Goal: Information Seeking & Learning: Find specific fact

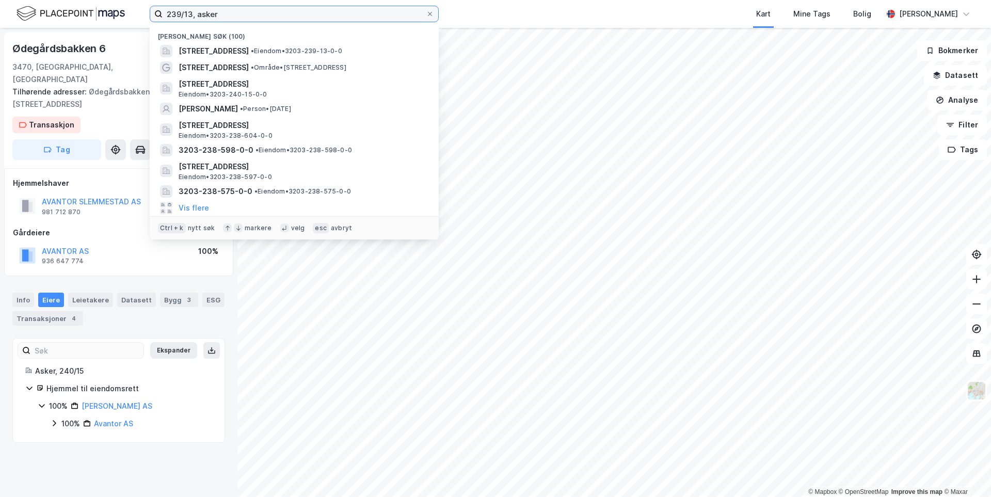
drag, startPoint x: 267, startPoint y: 18, endPoint x: 121, endPoint y: 13, distance: 146.6
click at [121, 13] on div "239/13, asker Nylige søk (100) Nyveien 1, 3470, SLEMMESTAD, ASKER • Eiendom • 3…" at bounding box center [495, 14] width 991 height 28
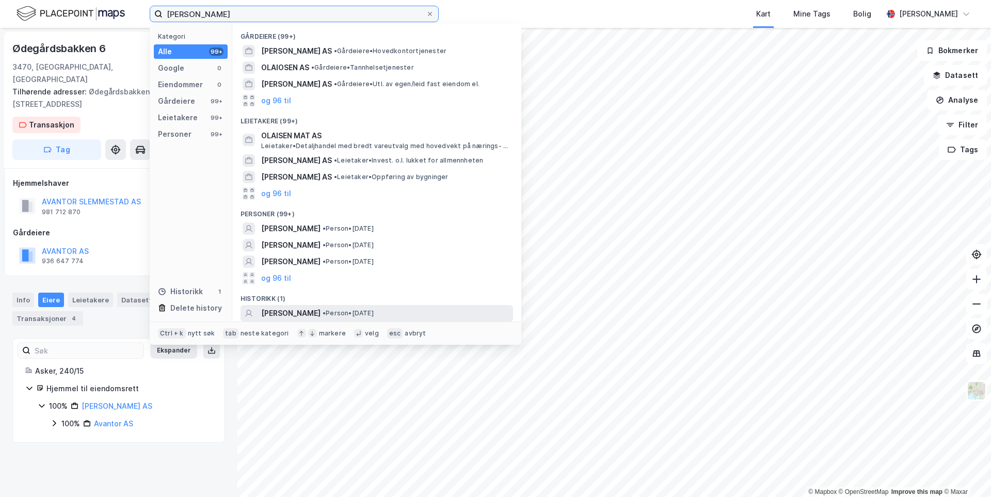
type input "håkon vigner lindal olaisen"
click at [320, 312] on span "HÅKON VIGNER LINDAL OLAISEN" at bounding box center [290, 313] width 59 height 12
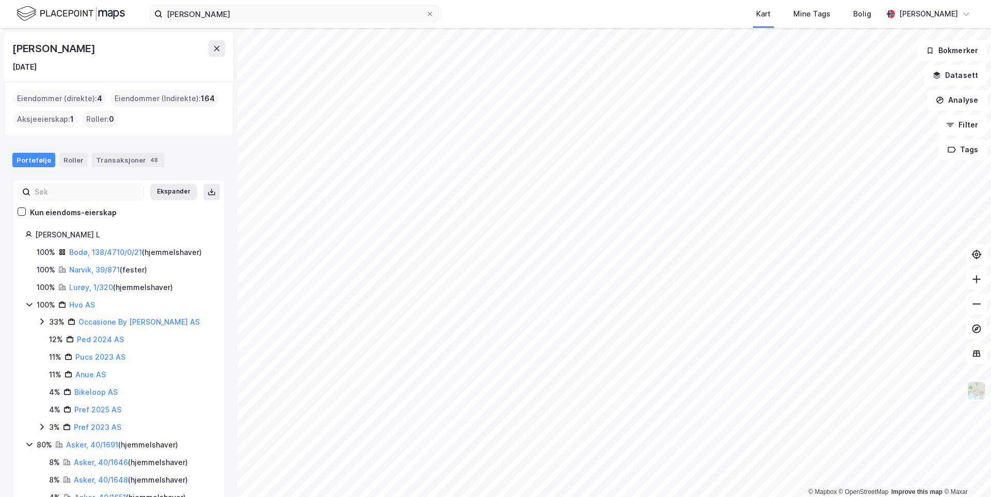
click at [29, 307] on icon at bounding box center [29, 304] width 8 height 8
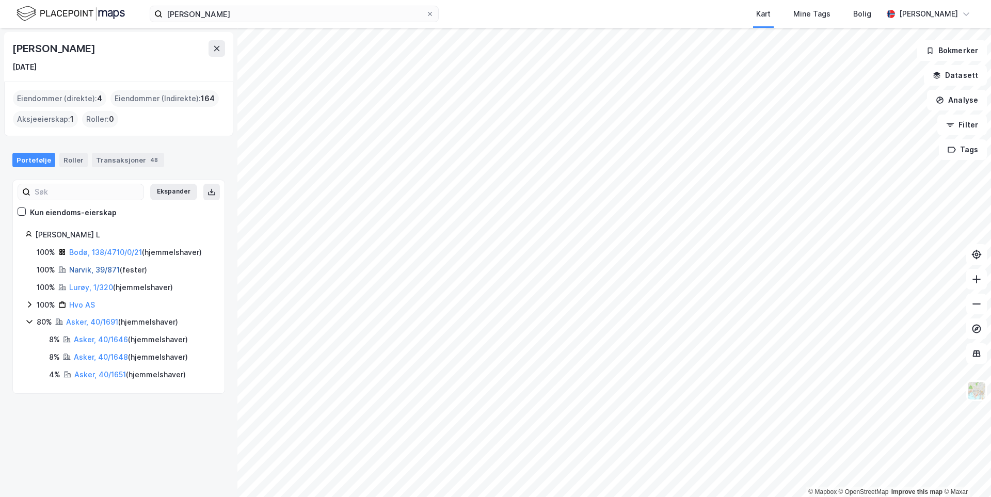
click at [95, 273] on link "Narvik, 39/871" at bounding box center [94, 269] width 51 height 9
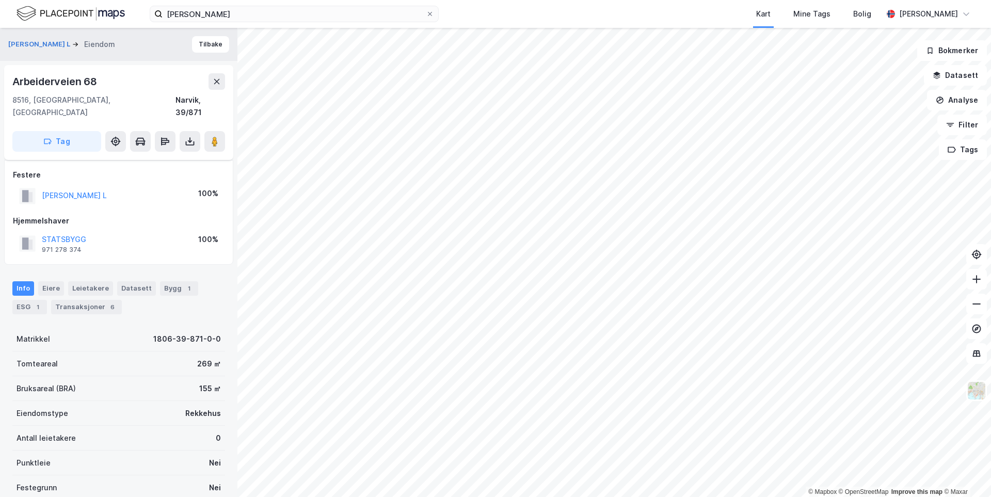
scroll to position [94, 0]
